Goal: Task Accomplishment & Management: Complete application form

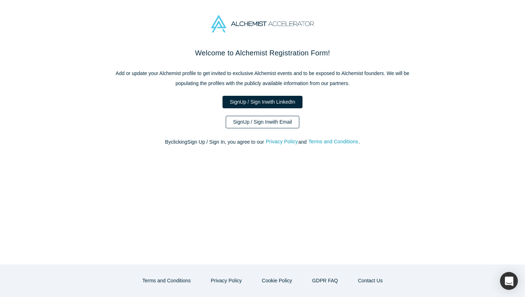
click at [277, 127] on link "Sign Up / Sign In with Email" at bounding box center [263, 122] width 74 height 12
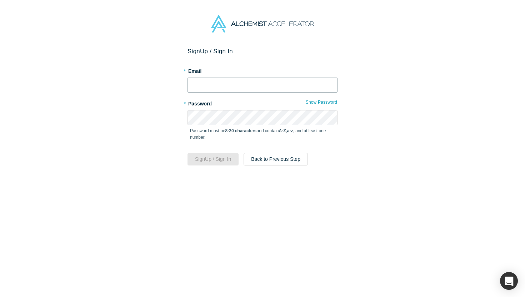
click at [233, 80] on input "text" at bounding box center [262, 84] width 150 height 15
type input "[EMAIL_ADDRESS][DOMAIN_NAME]"
click at [219, 158] on button "Sign Up / Sign In" at bounding box center [212, 159] width 51 height 12
